Goal: Task Accomplishment & Management: Use online tool/utility

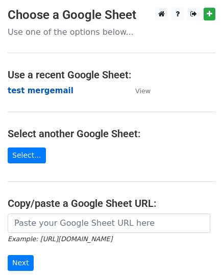
click at [47, 93] on strong "test mergemail" at bounding box center [41, 90] width 66 height 9
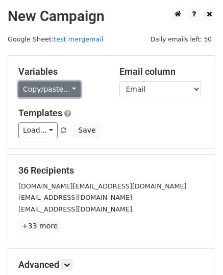
click at [59, 90] on link "Copy/paste..." at bounding box center [49, 89] width 62 height 16
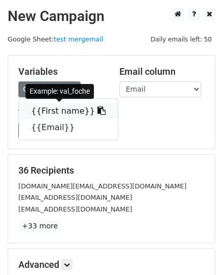
click at [52, 113] on link "{{First name}}" at bounding box center [68, 111] width 99 height 16
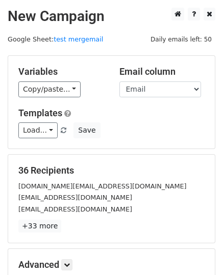
scroll to position [121, 0]
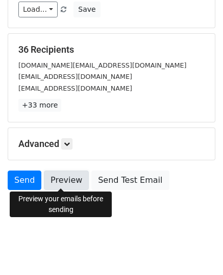
click at [66, 175] on link "Preview" at bounding box center [66, 179] width 45 height 19
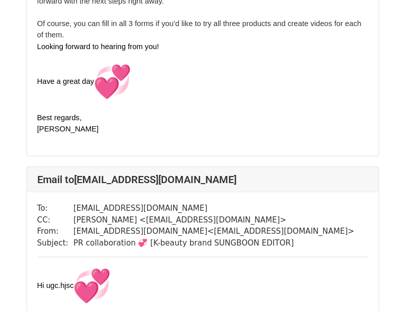
scroll to position [3119, 0]
